Goal: Transaction & Acquisition: Purchase product/service

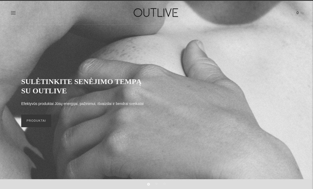
scroll to position [10, 0]
click at [38, 127] on link "PRODUKTAI" at bounding box center [36, 120] width 30 height 13
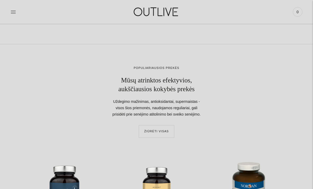
scroll to position [7066, 0]
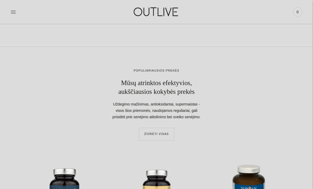
click at [170, 128] on link "ŽIŪRĖTI VISAS" at bounding box center [157, 134] width 36 height 13
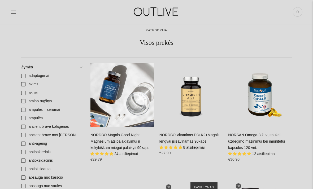
click at [139, 99] on div "NORDBO Magnis Good Night Magnesium atsipalaidavimui ir kokybiškam miegui palaik…" at bounding box center [123, 95] width 64 height 64
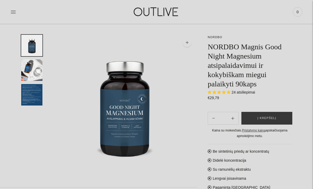
scroll to position [23, 0]
click at [275, 119] on span "Į krepšelį" at bounding box center [267, 118] width 19 height 5
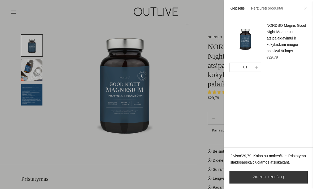
scroll to position [46, 0]
click at [283, 184] on link "Žiūrėti krepšelį" at bounding box center [269, 177] width 78 height 13
